Goal: Information Seeking & Learning: Learn about a topic

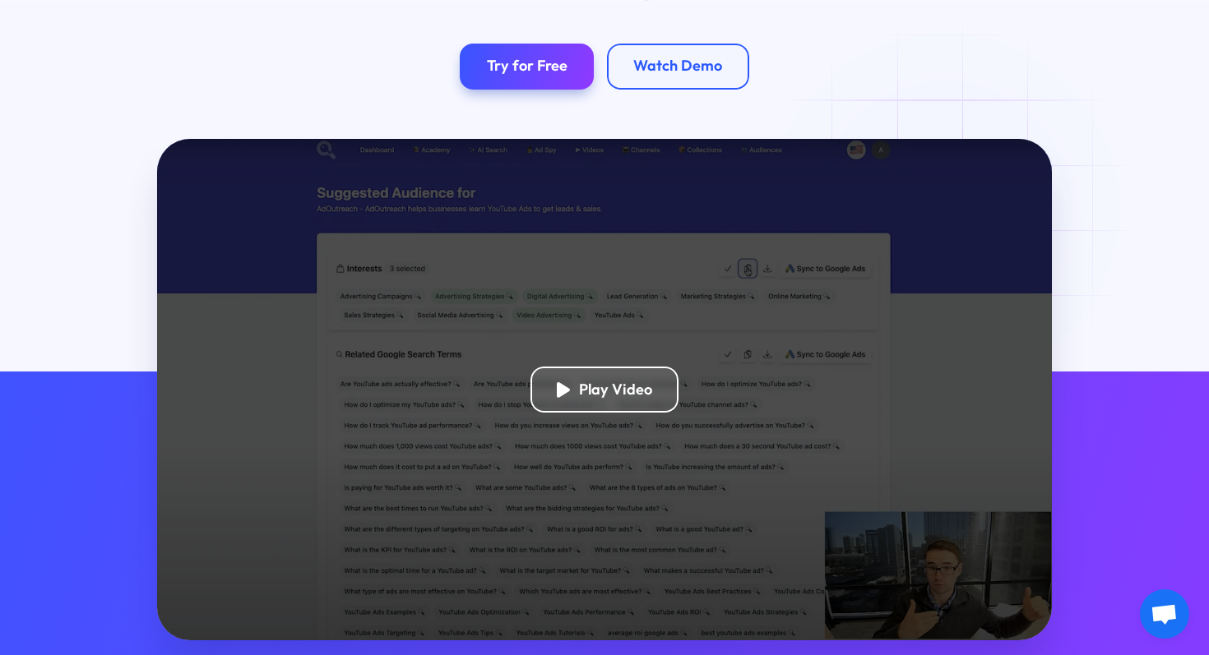
scroll to position [280, 0]
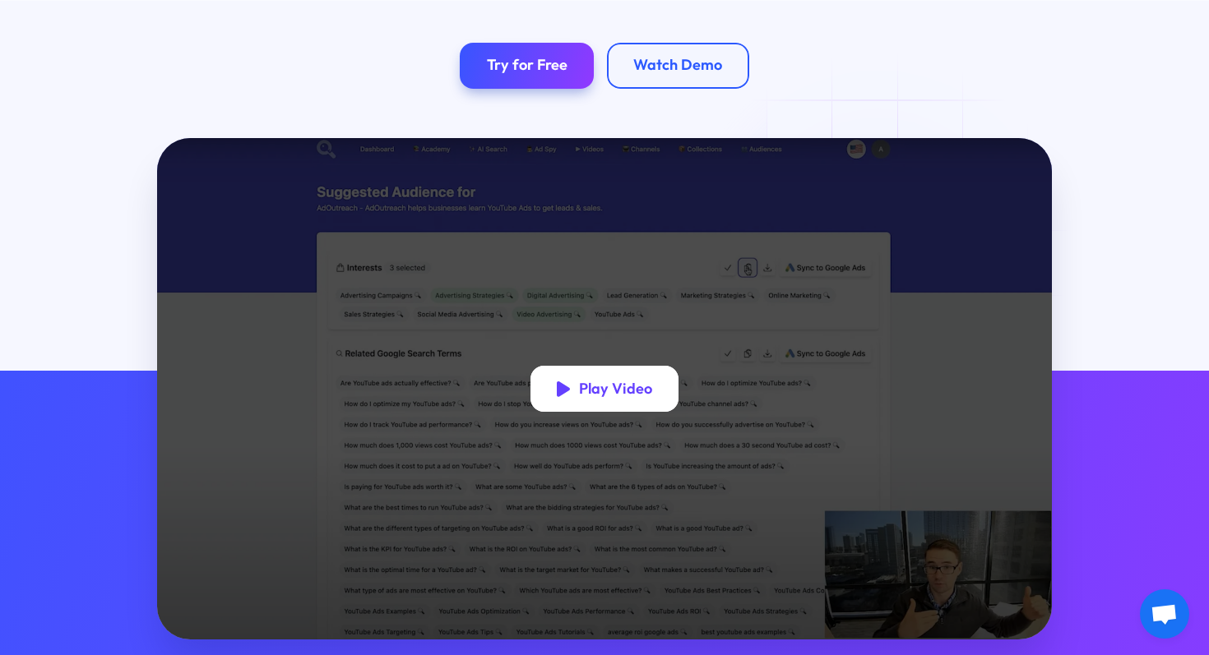
click at [603, 397] on div "Play Video" at bounding box center [615, 389] width 73 height 19
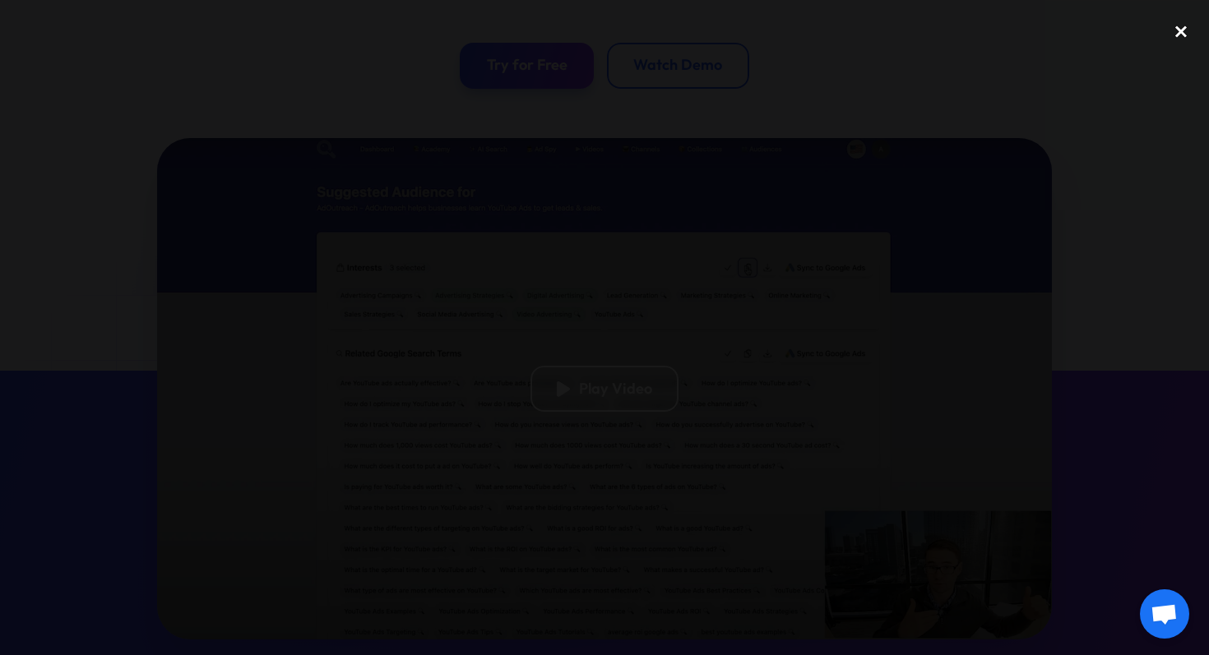
click at [1182, 25] on div "close lightbox" at bounding box center [1181, 31] width 56 height 36
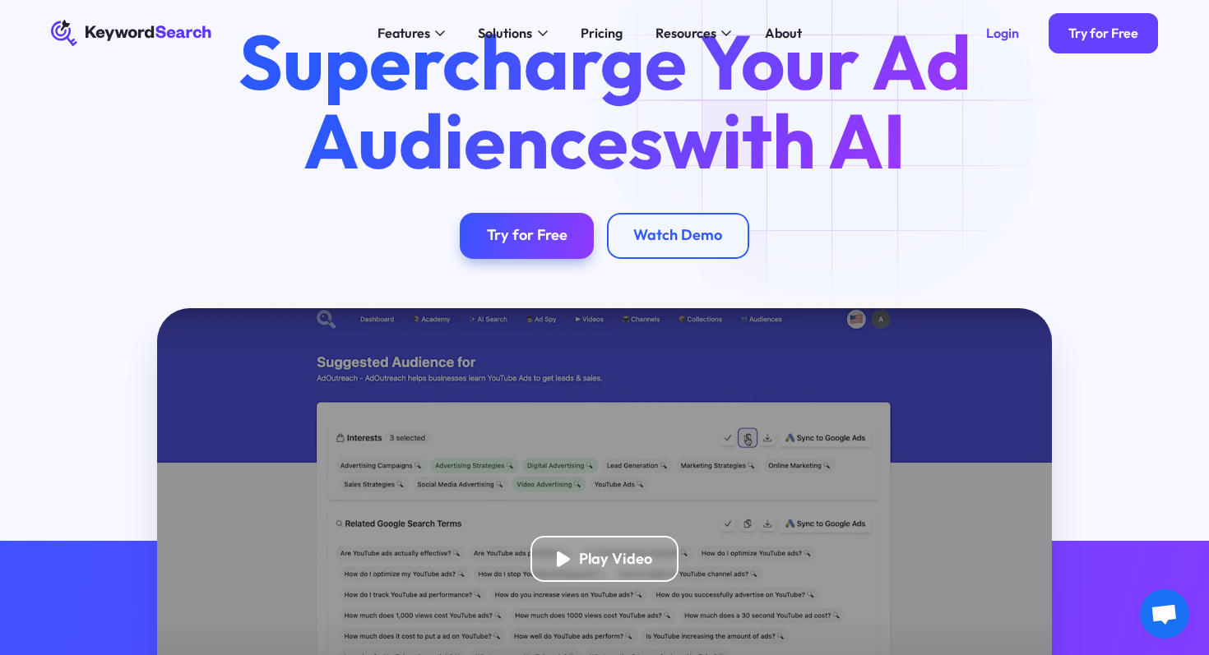
scroll to position [0, 0]
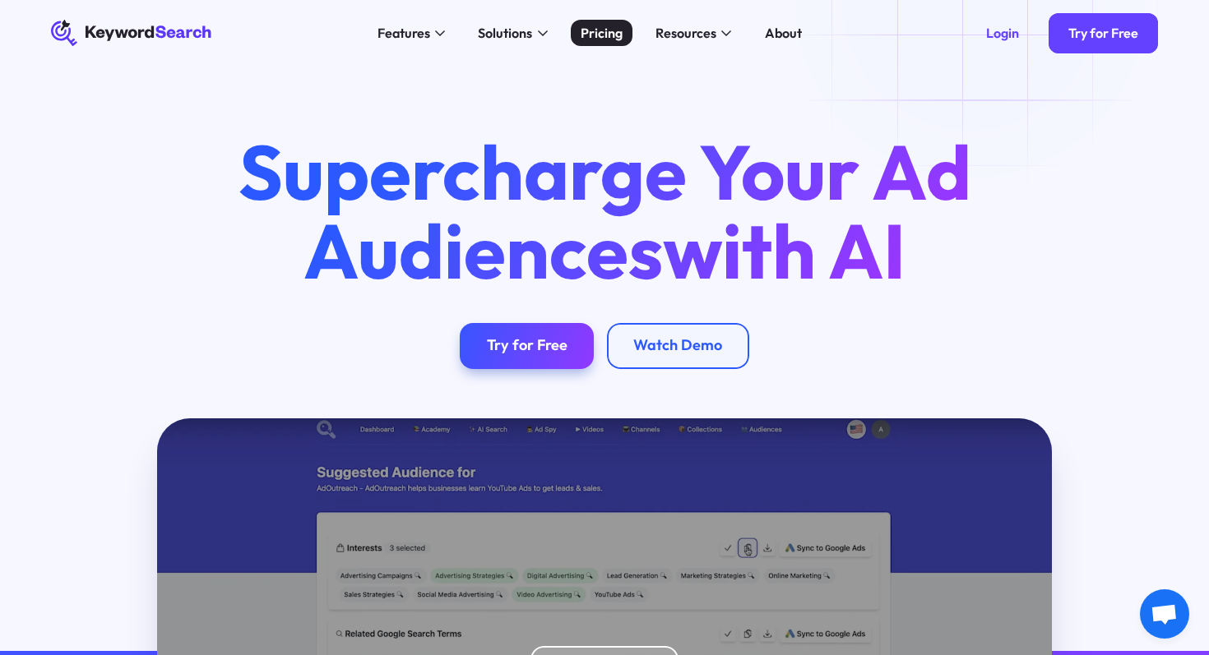
click at [618, 41] on div "Pricing" at bounding box center [602, 33] width 42 height 20
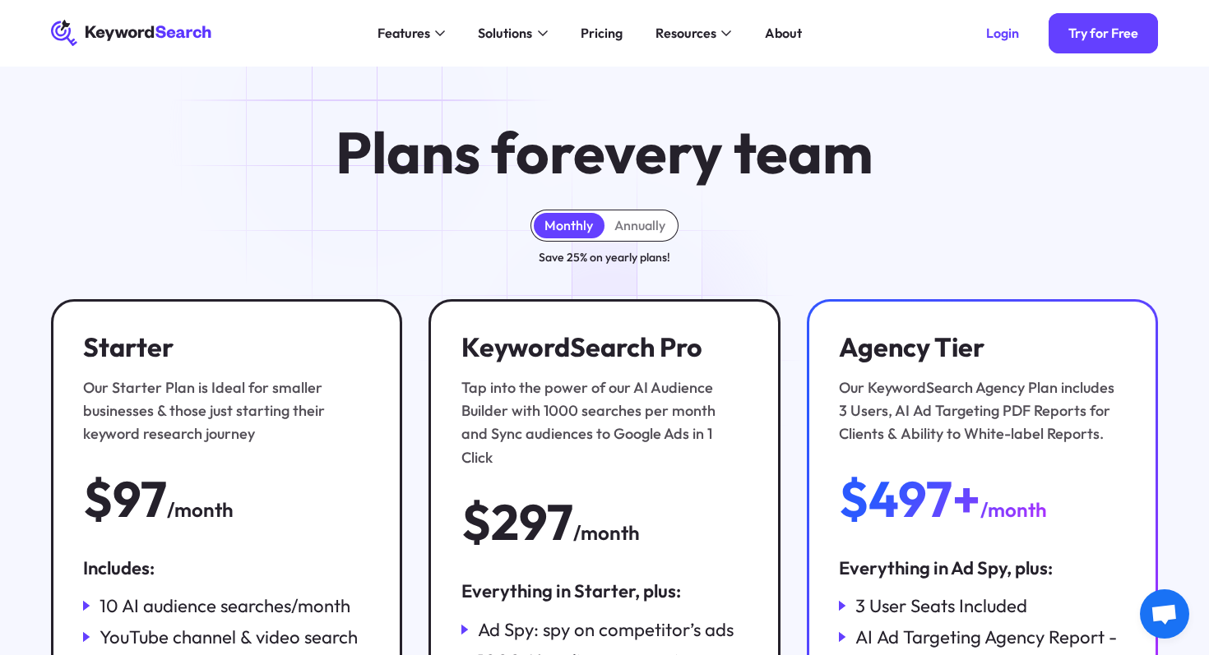
scroll to position [6, 0]
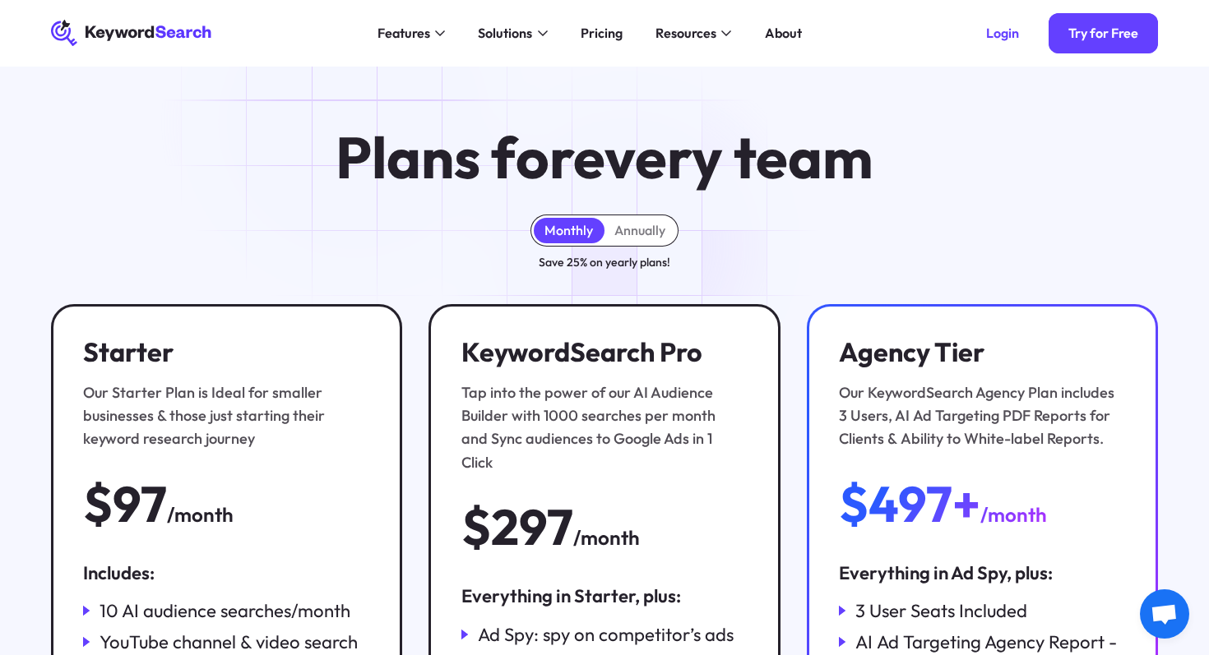
click at [626, 246] on div "Monthly Annually Save 25% on yearly plans!" at bounding box center [604, 243] width 1107 height 57
click at [626, 234] on div "Annually" at bounding box center [639, 230] width 51 height 16
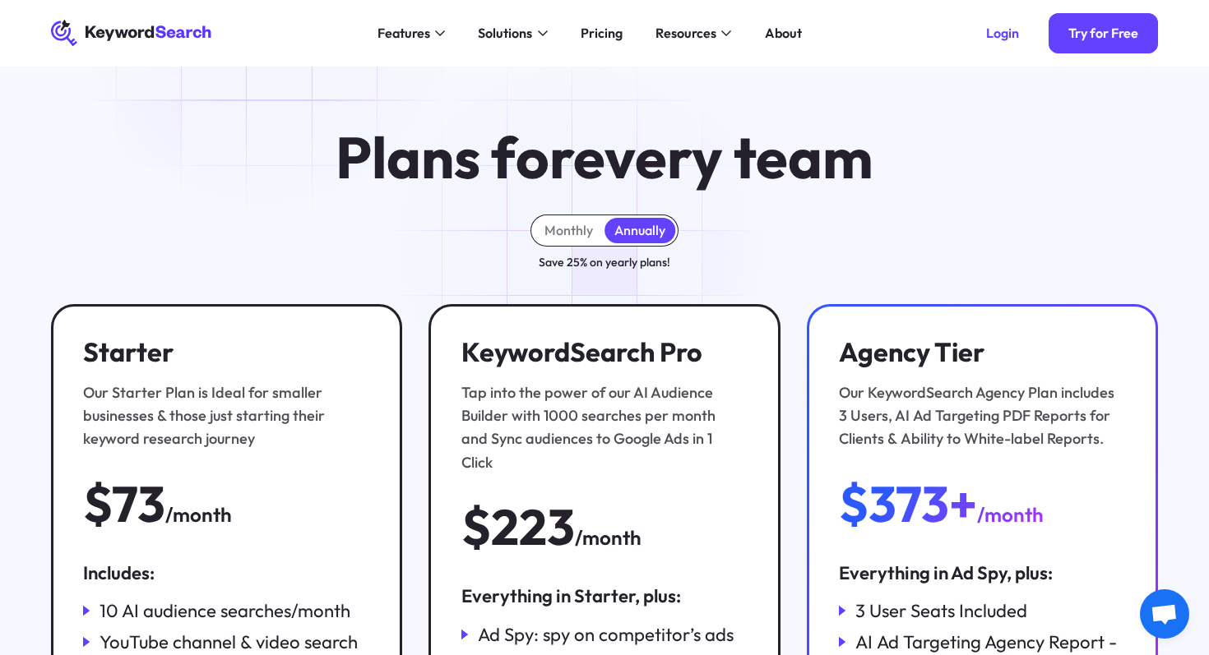
click at [574, 243] on div "Monthly Annually" at bounding box center [604, 230] width 148 height 31
click at [574, 228] on div "Monthly" at bounding box center [568, 230] width 49 height 16
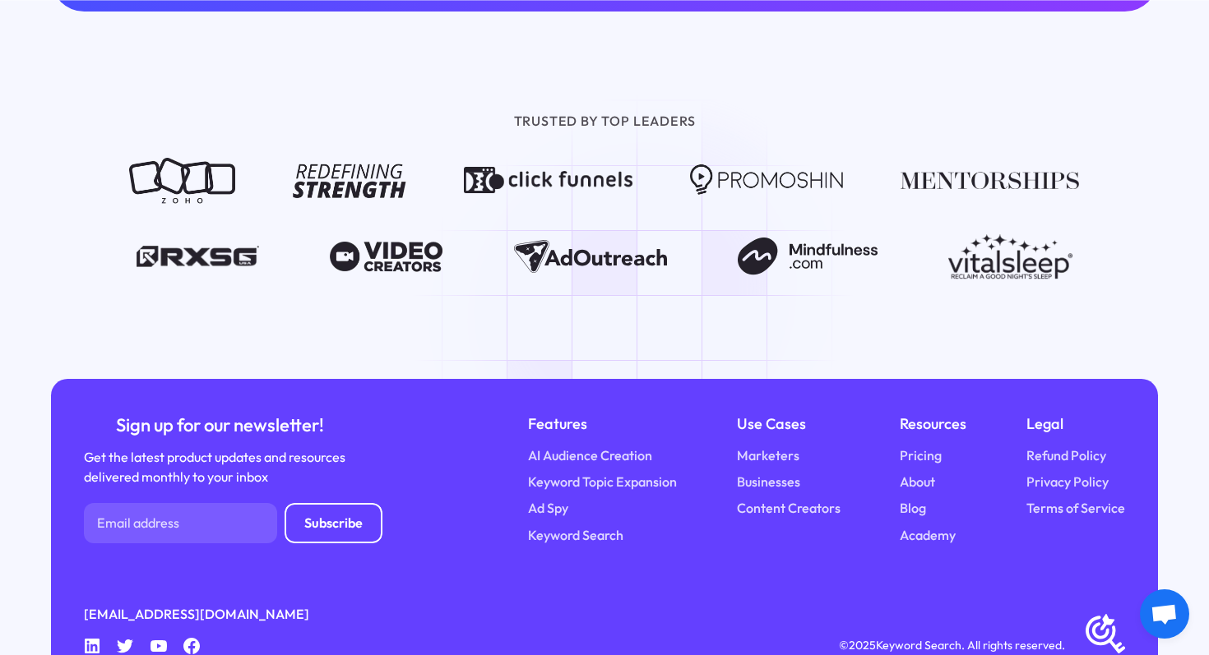
scroll to position [1961, 0]
